Goal: Register for event/course

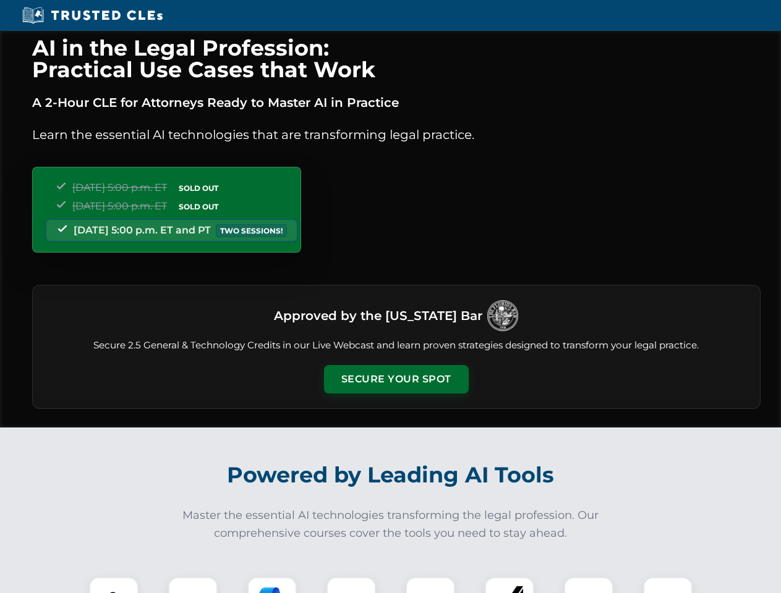
click at [396, 379] on button "Secure Your Spot" at bounding box center [396, 379] width 145 height 28
click at [114, 585] on img at bounding box center [114, 602] width 36 height 36
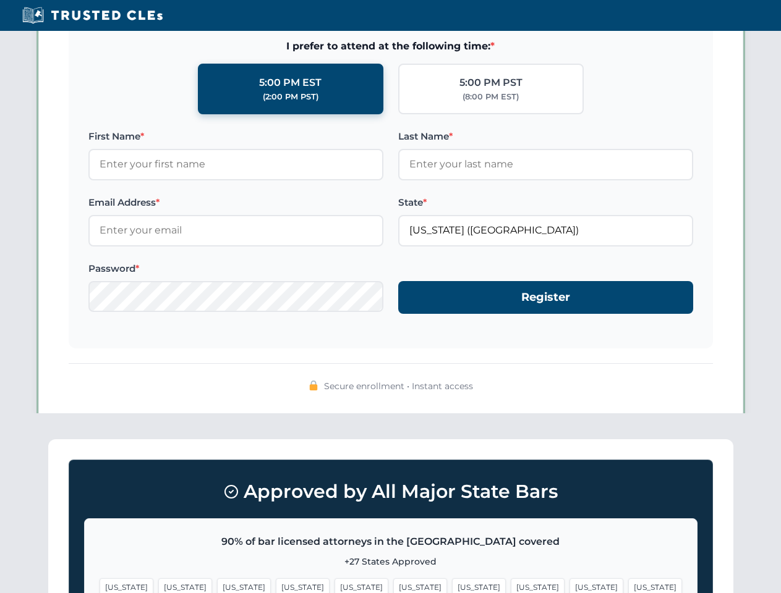
click at [452, 585] on span "[US_STATE]" at bounding box center [479, 588] width 54 height 18
click at [569, 585] on span "[US_STATE]" at bounding box center [596, 588] width 54 height 18
